Goal: Communication & Community: Answer question/provide support

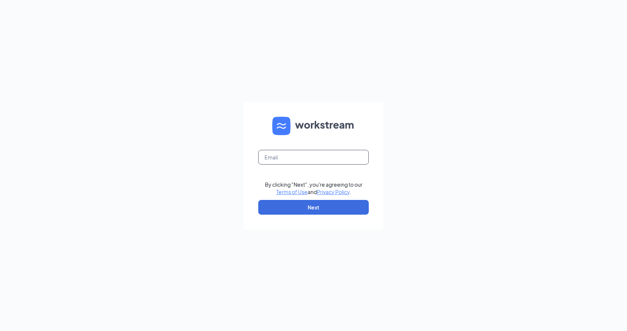
click at [275, 157] on input "text" at bounding box center [313, 157] width 111 height 15
type input "[EMAIL_ADDRESS][DOMAIN_NAME]"
click at [291, 204] on button "Next" at bounding box center [313, 207] width 111 height 15
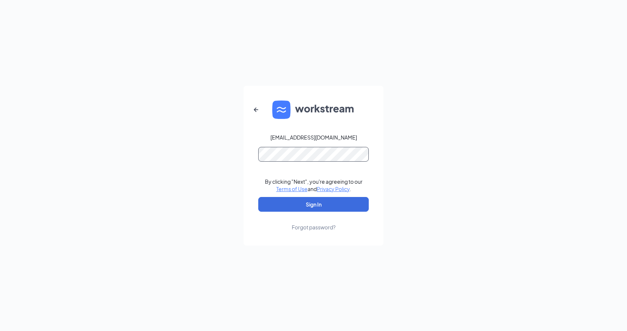
click at [258, 197] on button "Sign In" at bounding box center [313, 204] width 111 height 15
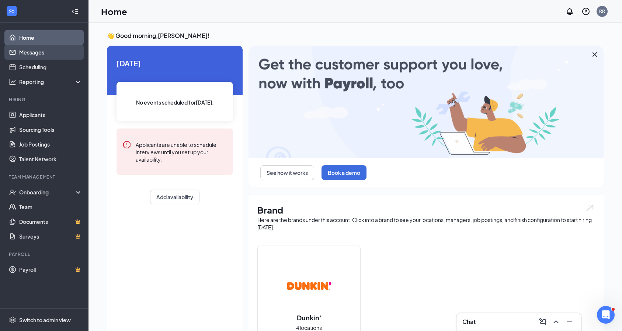
click at [35, 56] on link "Messages" at bounding box center [50, 52] width 63 height 15
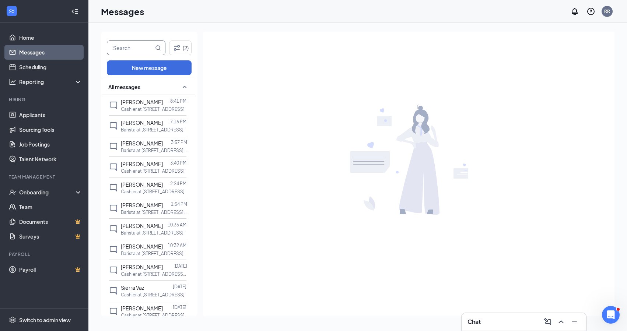
click at [139, 47] on input "text" at bounding box center [130, 48] width 46 height 14
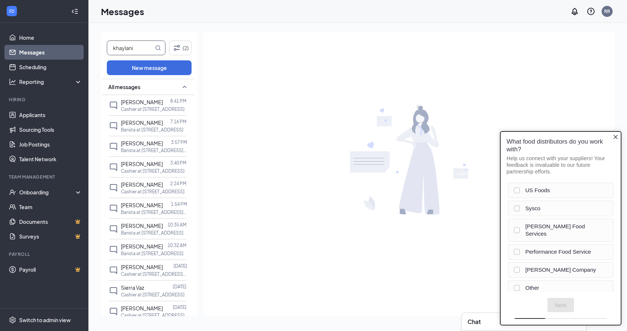
type input "khaylani"
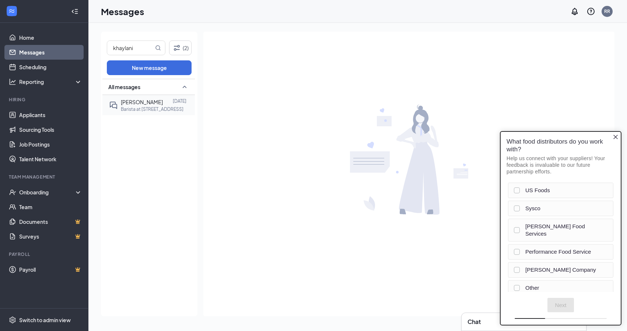
click at [160, 113] on div "Khaylani Fernandez Sep 3 Barista at 6923 Post Rd." at bounding box center [147, 105] width 77 height 20
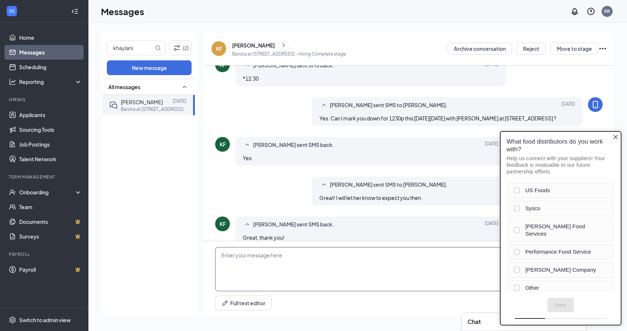
click at [264, 254] on textarea at bounding box center [409, 269] width 388 height 44
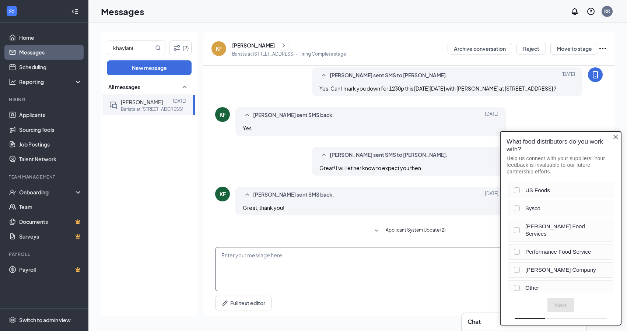
scroll to position [188, 0]
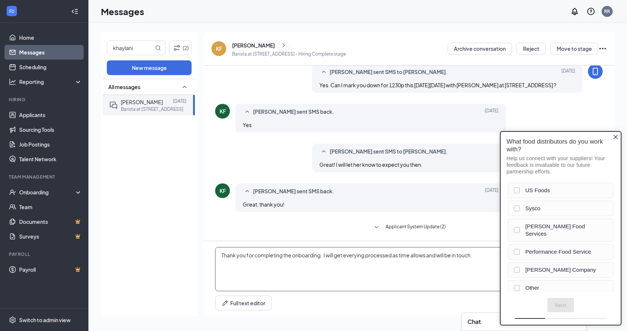
type textarea "Thank you for completing the onboarding. I will get everying processed as time …"
click at [616, 138] on icon "Close button" at bounding box center [616, 137] width 4 height 4
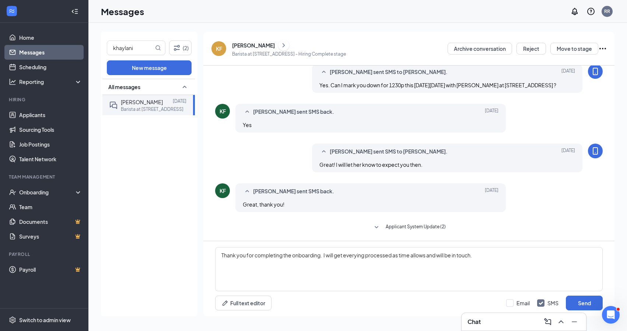
scroll to position [0, 0]
click at [578, 299] on button "Send" at bounding box center [584, 303] width 37 height 15
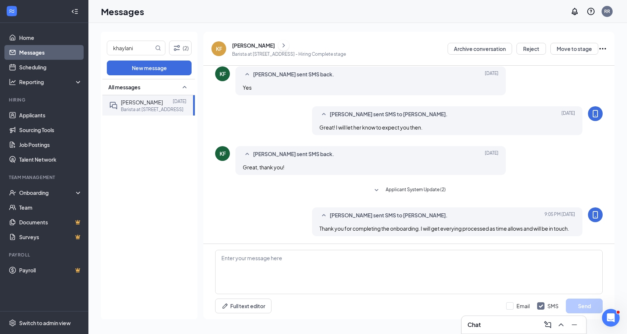
scroll to position [234, 0]
click at [608, 14] on div "RR" at bounding box center [608, 11] width 6 height 6
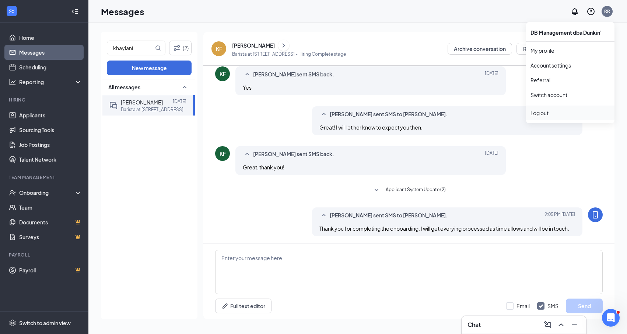
click at [540, 112] on div "Log out" at bounding box center [571, 112] width 80 height 7
